Goal: Task Accomplishment & Management: Use online tool/utility

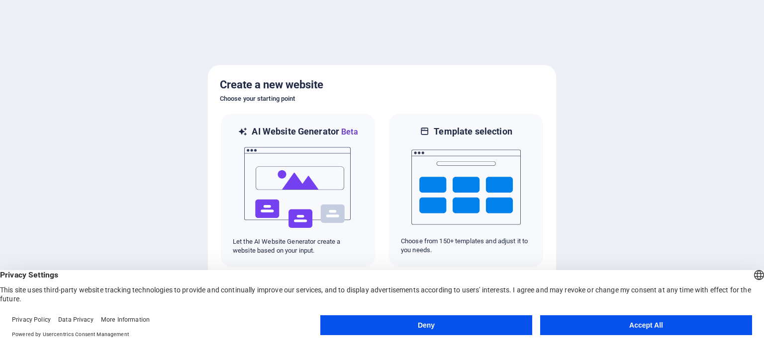
click at [592, 322] on button "Accept All" at bounding box center [646, 326] width 212 height 20
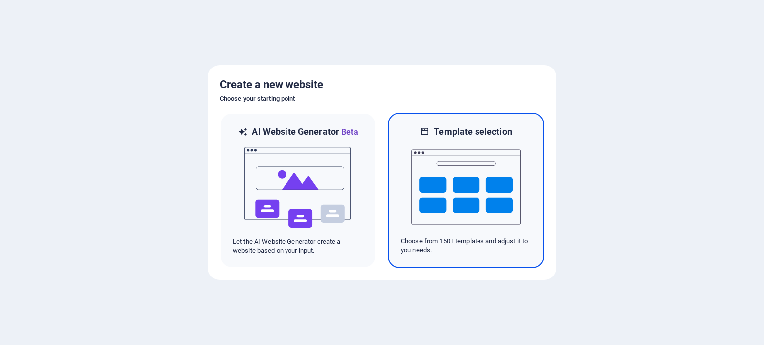
click at [479, 183] on img at bounding box center [465, 187] width 109 height 99
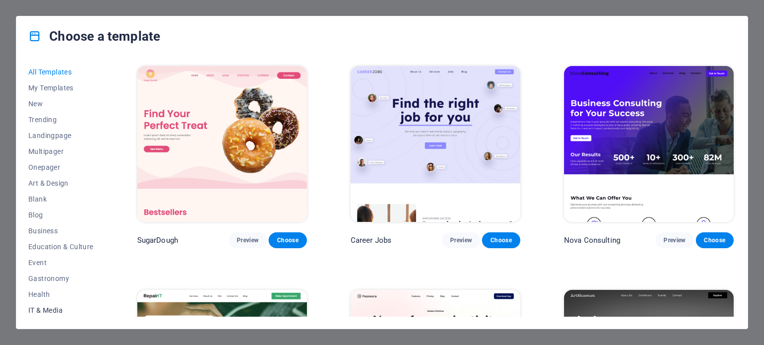
click at [42, 312] on span "IT & Media" at bounding box center [60, 311] width 65 height 8
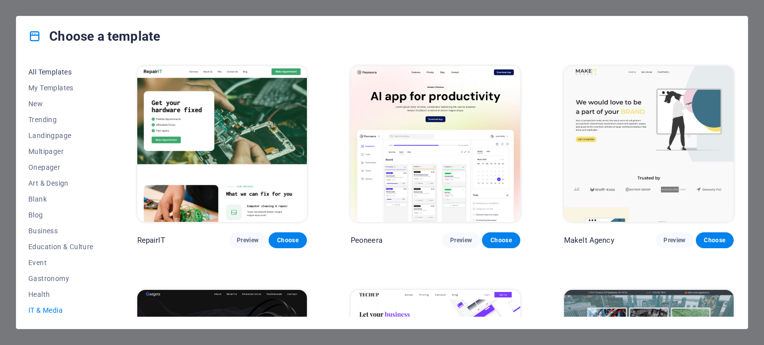
click at [47, 69] on span "All Templates" at bounding box center [60, 72] width 65 height 8
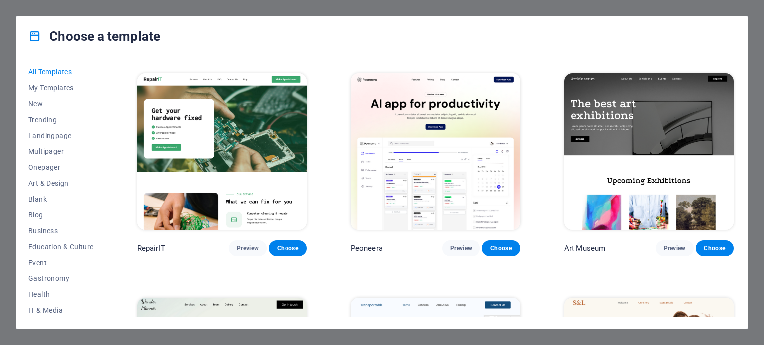
scroll to position [214, 0]
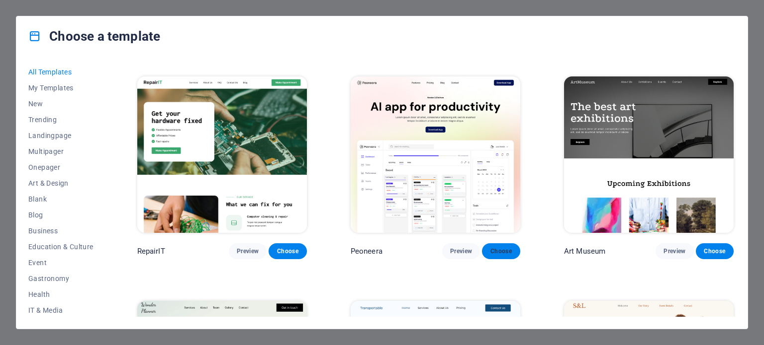
click at [494, 248] on span "Choose" at bounding box center [501, 252] width 22 height 8
